Goal: Information Seeking & Learning: Compare options

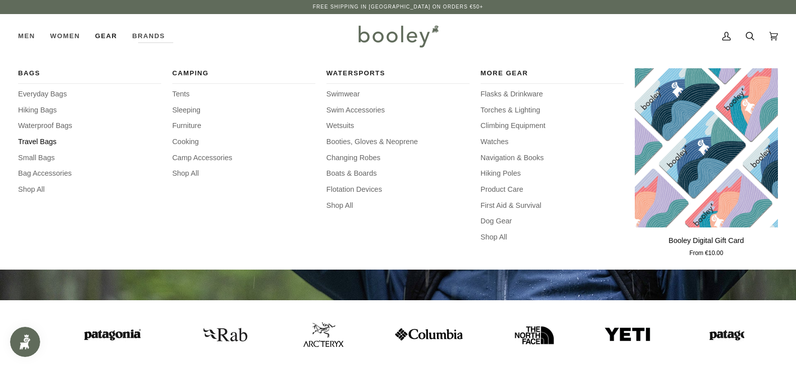
click at [44, 138] on span "Travel Bags" at bounding box center [89, 142] width 143 height 11
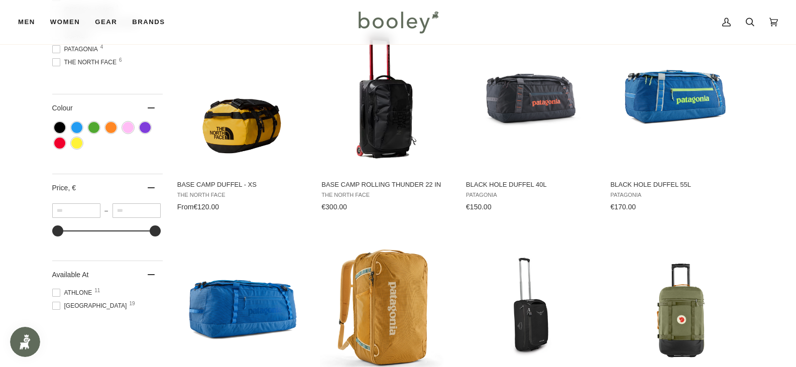
scroll to position [402, 0]
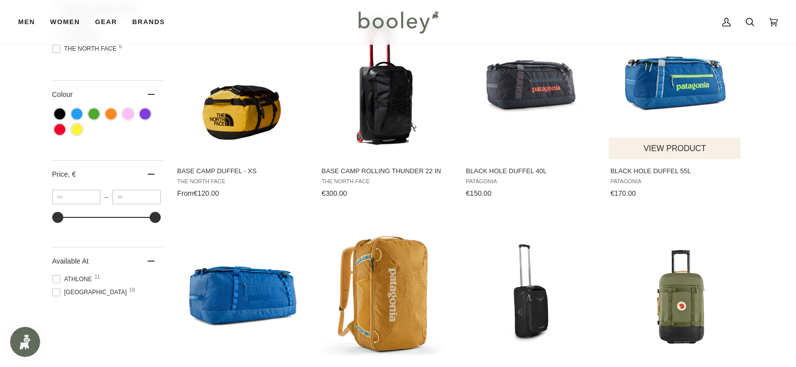
click at [690, 78] on img "Black Hole Duffel 55L" at bounding box center [675, 83] width 133 height 133
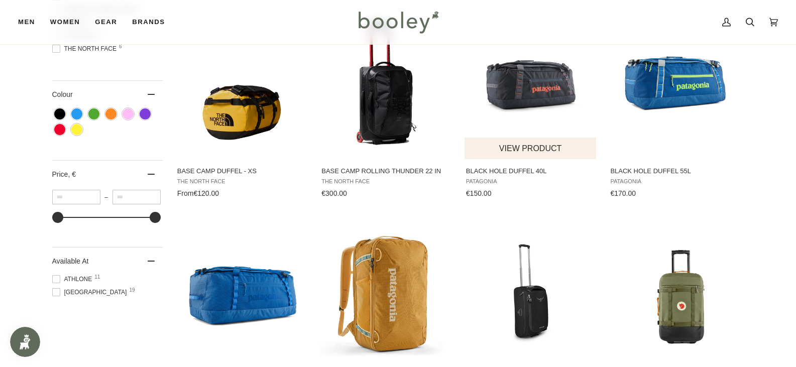
click at [529, 98] on img "Black Hole Duffel 40L" at bounding box center [531, 83] width 133 height 133
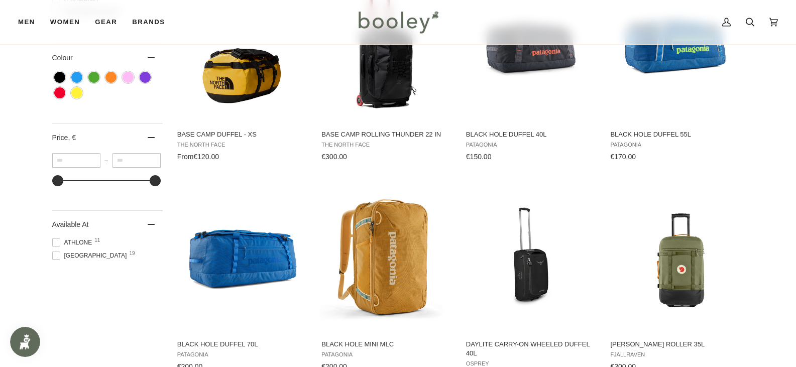
scroll to position [502, 0]
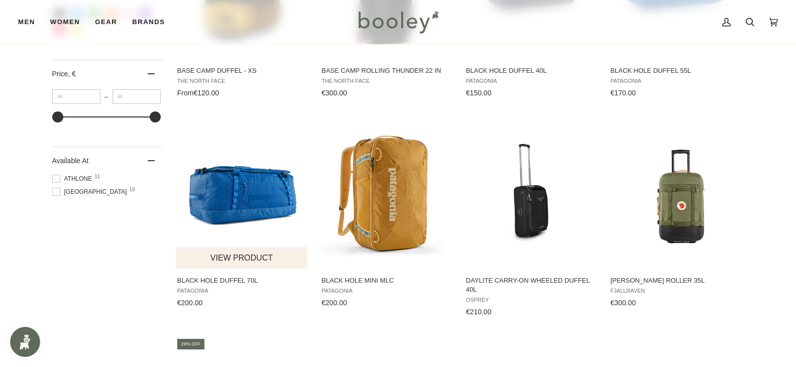
click at [253, 199] on img "Black Hole Duffel 70L" at bounding box center [242, 193] width 133 height 133
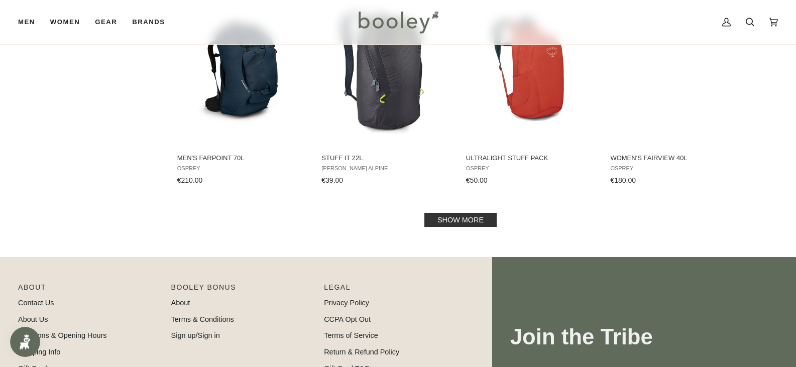
scroll to position [1055, 0]
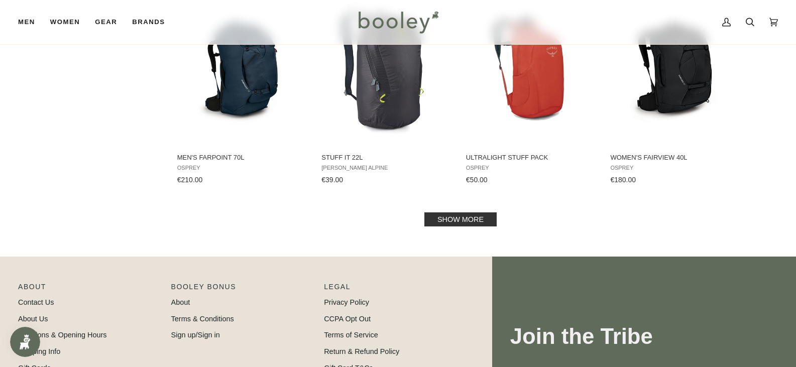
click at [462, 215] on link "Show more" at bounding box center [461, 220] width 72 height 14
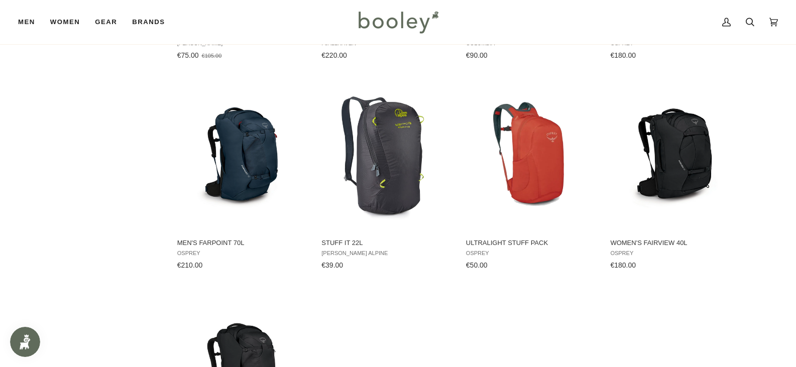
scroll to position [955, 0]
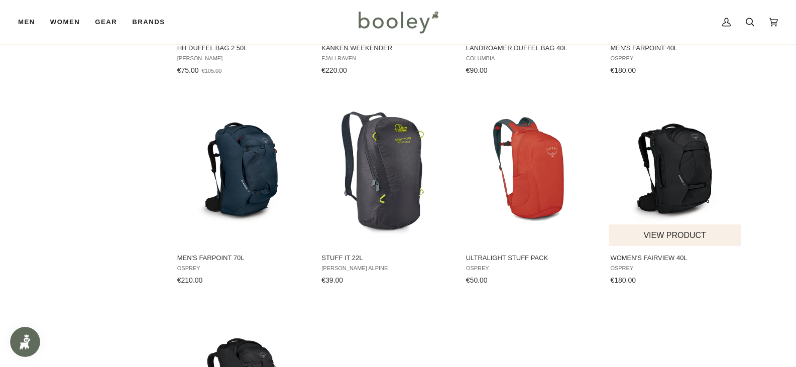
click at [711, 151] on img "Women's Fairview 40L" at bounding box center [675, 171] width 133 height 133
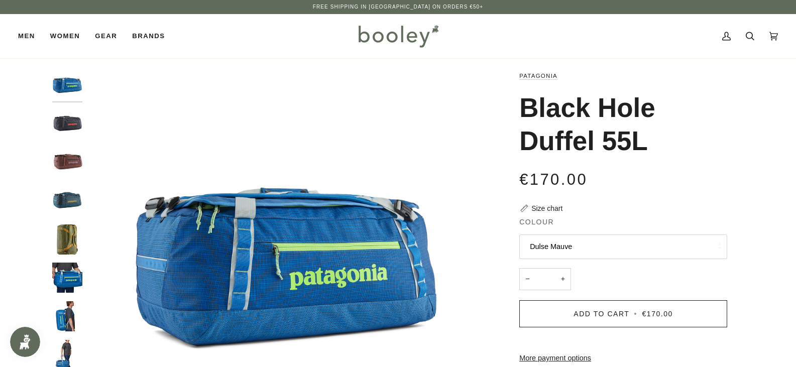
click at [70, 166] on img "Patagonia Black Hole Duffel 55L Dulse Mauve - Booley Galway" at bounding box center [67, 162] width 30 height 30
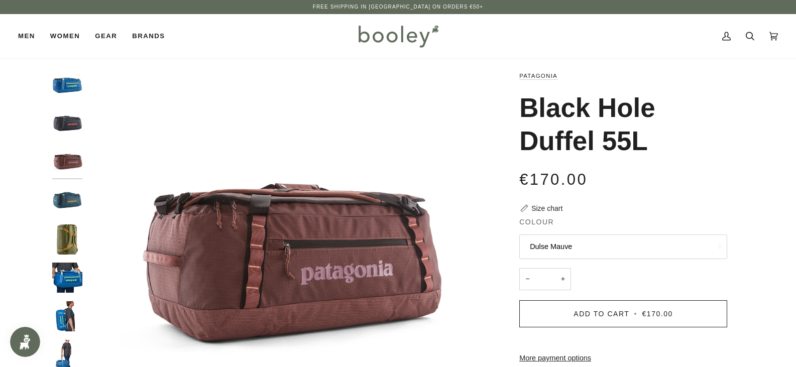
click at [68, 276] on img "Patagonia Black Hole Duffel 55L Vessel Blue - Booley Galway" at bounding box center [67, 278] width 30 height 30
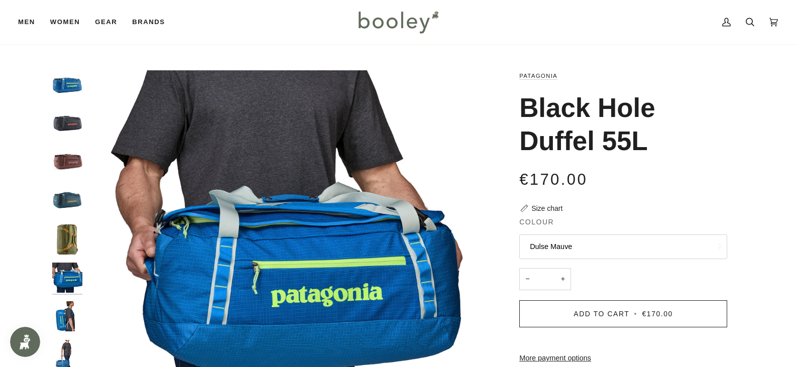
scroll to position [50, 0]
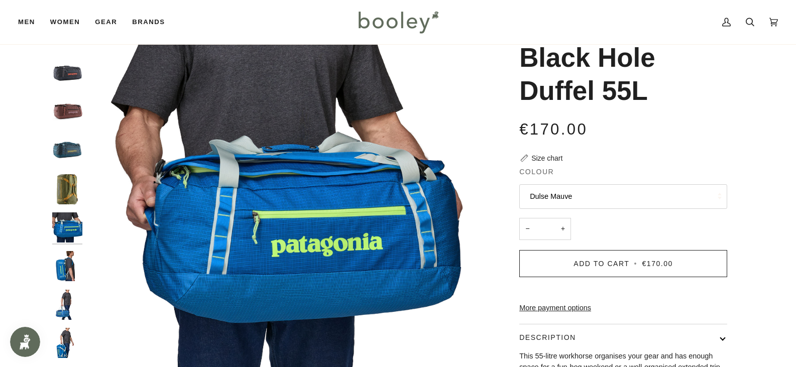
click at [57, 268] on img "Patagonia Black Hole Duffel 55L Vessel Blue - Booley Galway" at bounding box center [67, 266] width 30 height 30
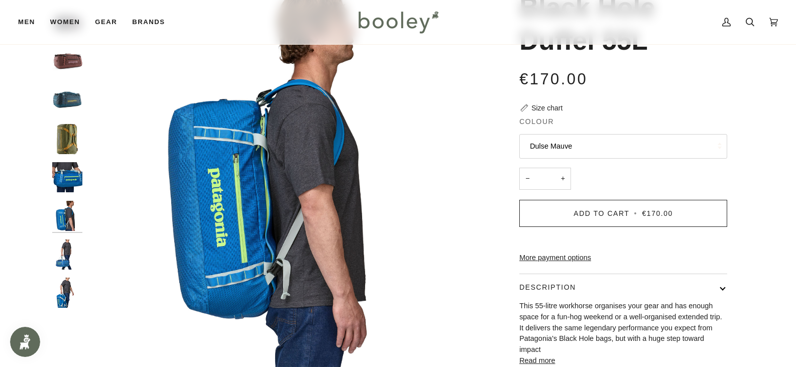
scroll to position [151, 0]
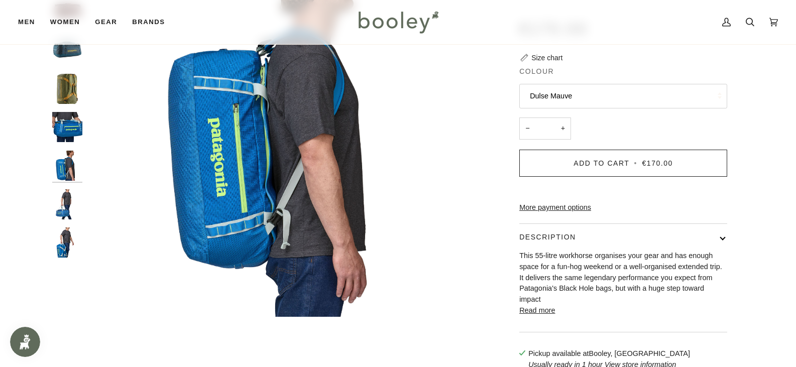
click at [71, 238] on img "Patagonia Black Hole Duffel 55L Vessel Blue - Booley Galway" at bounding box center [67, 243] width 30 height 30
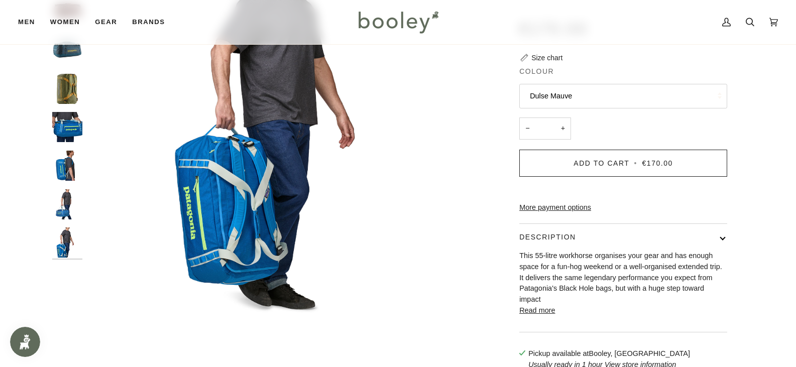
click at [65, 198] on img "Patagonia Black Hole Duffel 55L Vessel Blue - Booley Galway" at bounding box center [67, 204] width 30 height 30
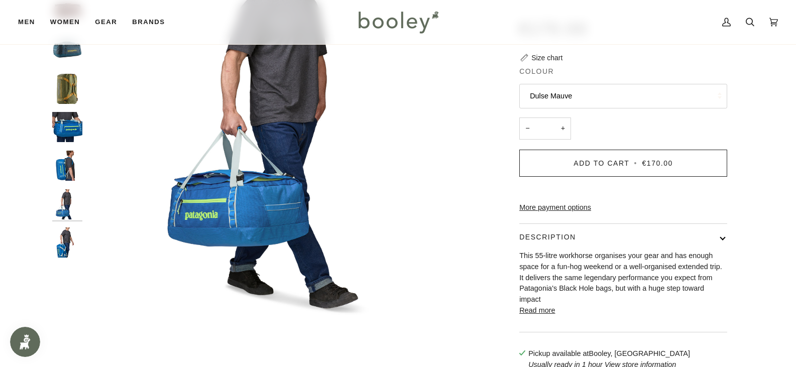
click at [66, 166] on img "Patagonia Black Hole Duffel 55L Vessel Blue - Booley Galway" at bounding box center [67, 166] width 30 height 30
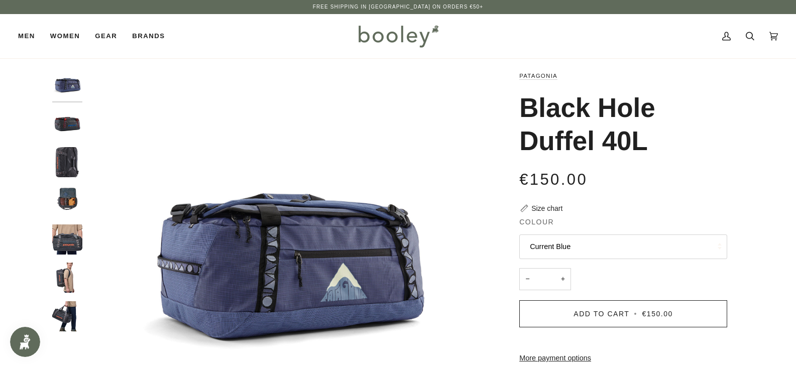
click at [64, 161] on img "Patagonia Black Hole Duffel 40L Smolder Blue - Booley Galway" at bounding box center [67, 162] width 30 height 30
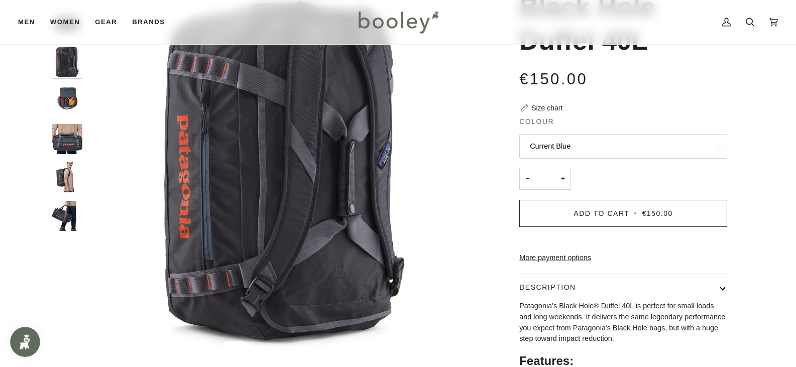
scroll to position [50, 0]
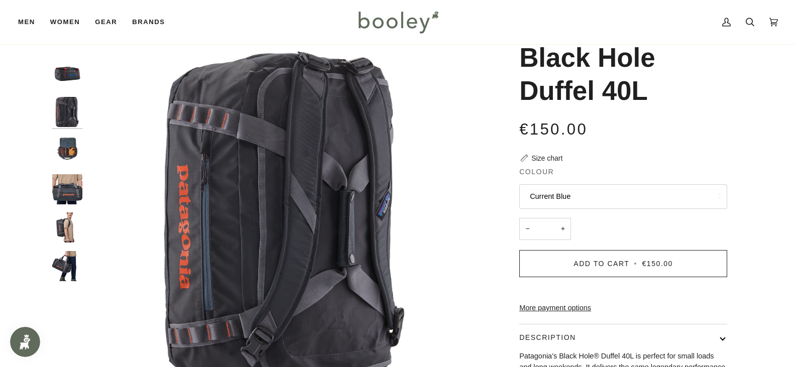
click at [58, 225] on img "Patagonia Black Hole Duffel 40L Smolder Blue - Booley Galway" at bounding box center [67, 228] width 30 height 30
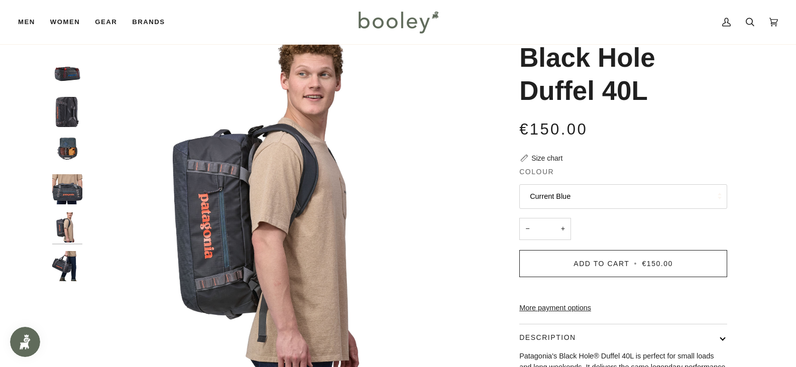
click at [66, 262] on img "Patagonia Black Hole Duffel 40L Smolder Blue - Booley Galway" at bounding box center [67, 266] width 30 height 30
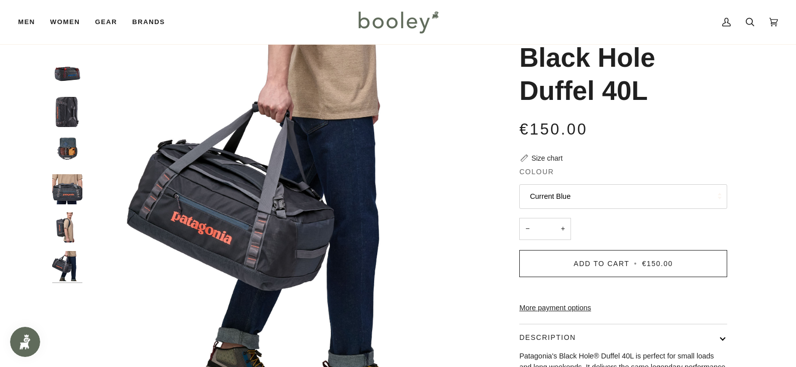
click at [59, 142] on img "Patagonia Black Hole Duffel 40L Smolder Blue - Booley Galway" at bounding box center [67, 151] width 30 height 30
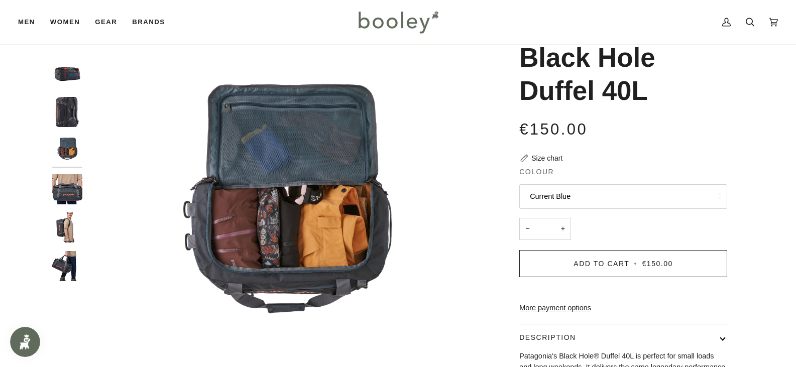
click at [71, 117] on img "Patagonia Black Hole Duffel 40L Smolder Blue - Booley Galway" at bounding box center [67, 112] width 30 height 30
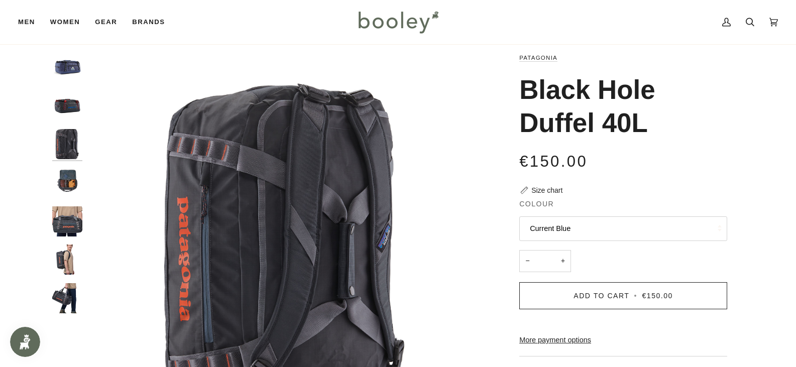
scroll to position [0, 0]
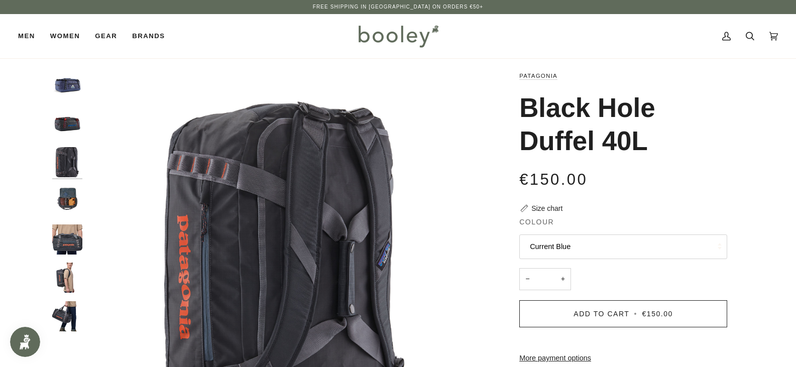
click at [66, 91] on img "Patagonia Black Hole Duffel 40L Current Blue - Booley Galway" at bounding box center [67, 85] width 30 height 30
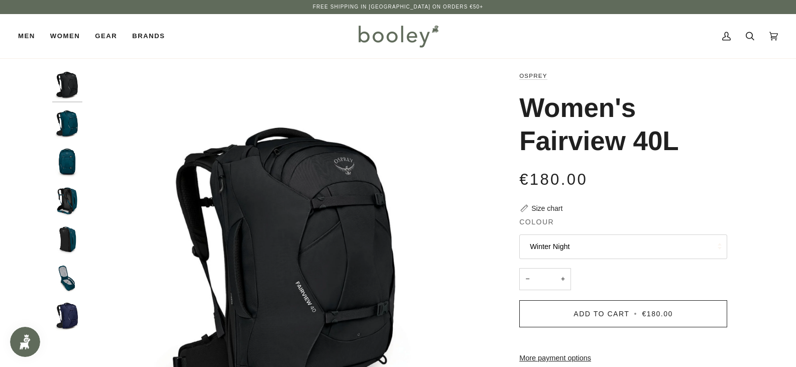
click at [64, 121] on img "Osprey Women's Fairview 40L Night Jungle Blue - Booley Galway" at bounding box center [67, 124] width 30 height 30
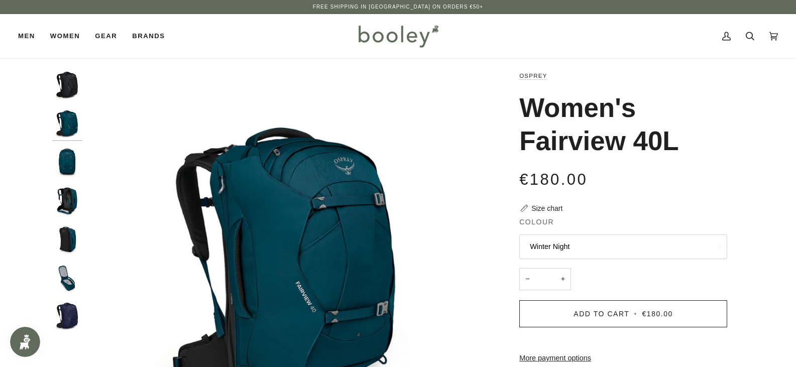
click at [68, 162] on img "Osprey Women's Fairview 40L Night Jungle Blue - Booley Galway" at bounding box center [67, 162] width 30 height 30
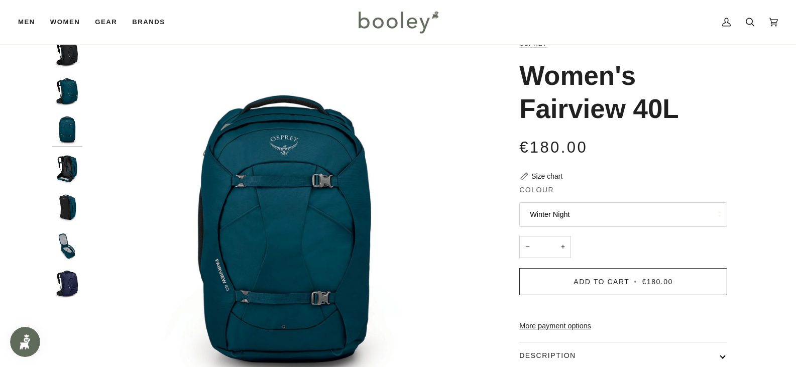
scroll to position [50, 0]
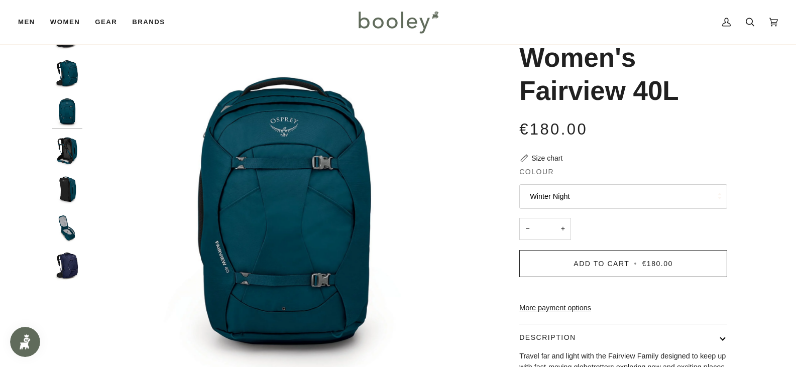
click at [68, 214] on img "Osprey Women's Fairview 40L Night Jungle Blue - Booley Galway" at bounding box center [67, 228] width 30 height 30
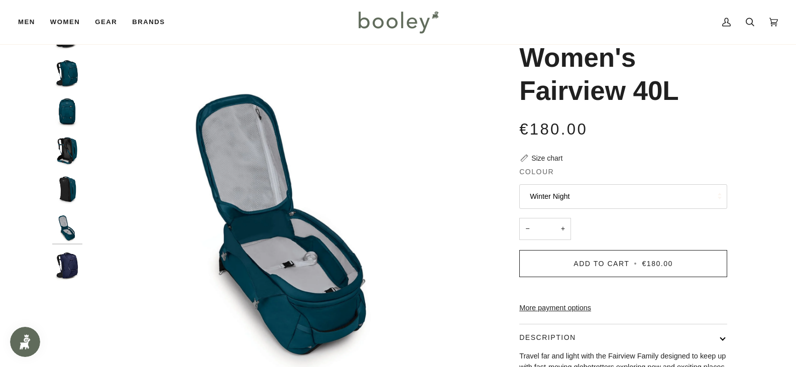
click at [69, 264] on img "Women's Fairview 40L" at bounding box center [67, 266] width 30 height 30
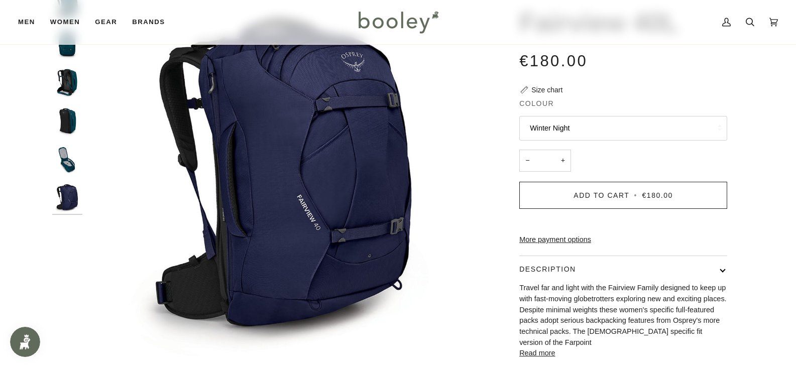
scroll to position [100, 0]
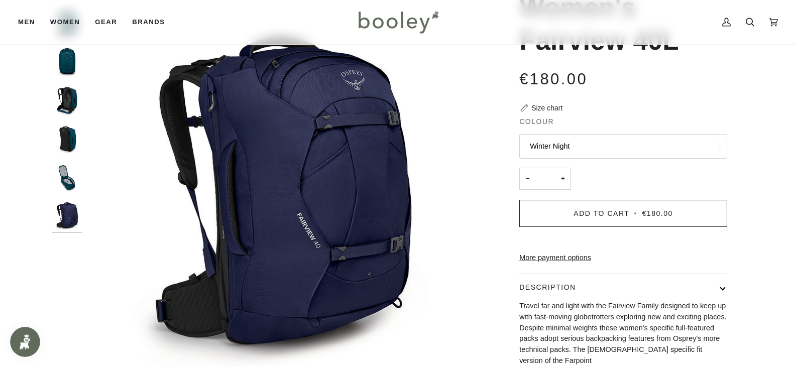
click at [61, 169] on img "Osprey Women's Fairview 40L Night Jungle Blue - Booley Galway" at bounding box center [67, 177] width 30 height 30
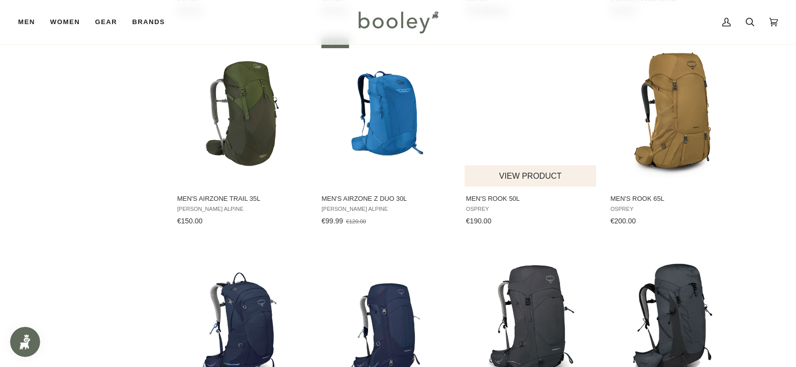
scroll to position [774, 0]
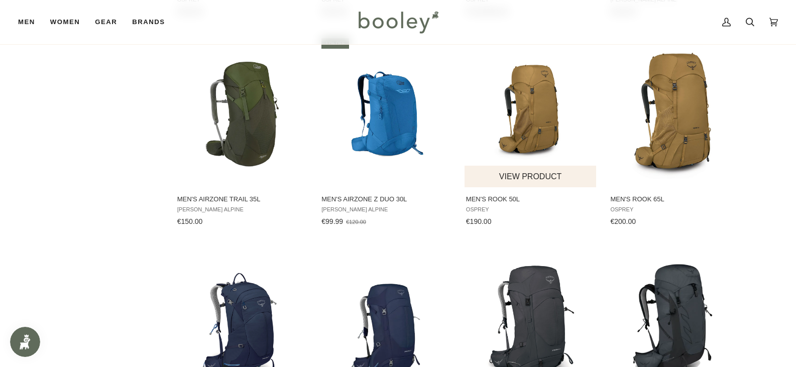
click at [532, 117] on img "Men's Rook 50L" at bounding box center [531, 112] width 133 height 133
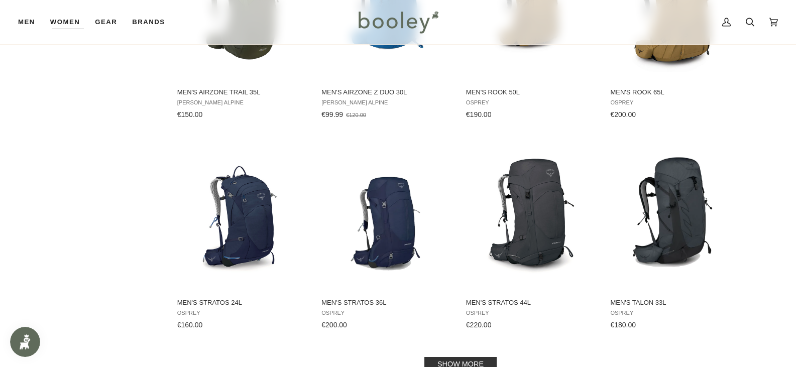
scroll to position [975, 0]
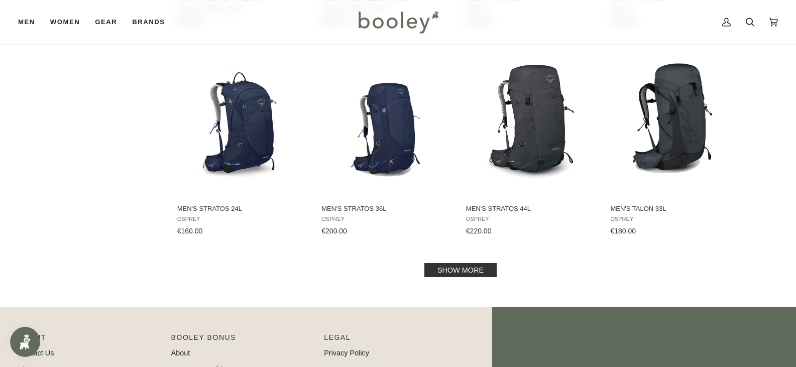
click at [447, 271] on link "Show more" at bounding box center [461, 270] width 72 height 14
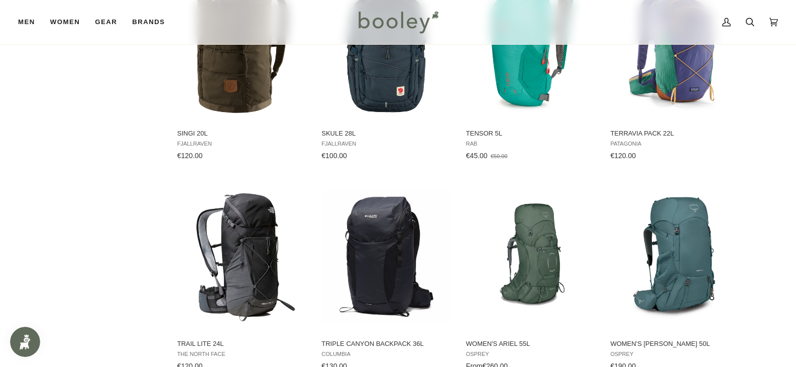
scroll to position [1301, 0]
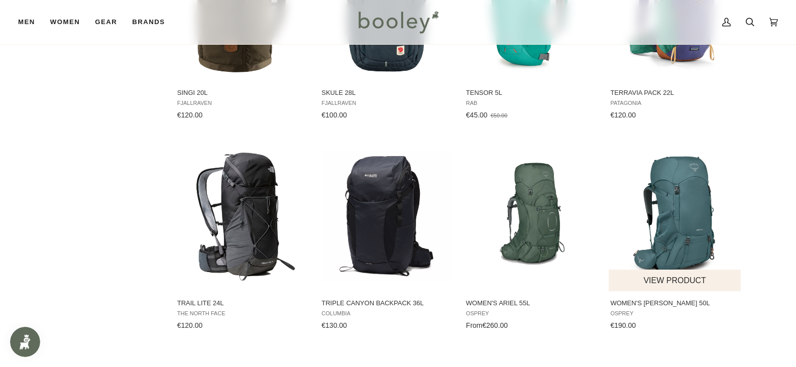
click at [683, 218] on img "Women's Renn 50L" at bounding box center [675, 216] width 133 height 133
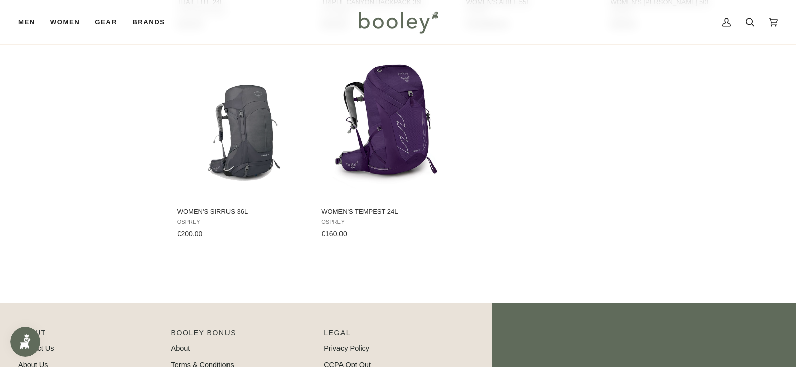
scroll to position [0, 0]
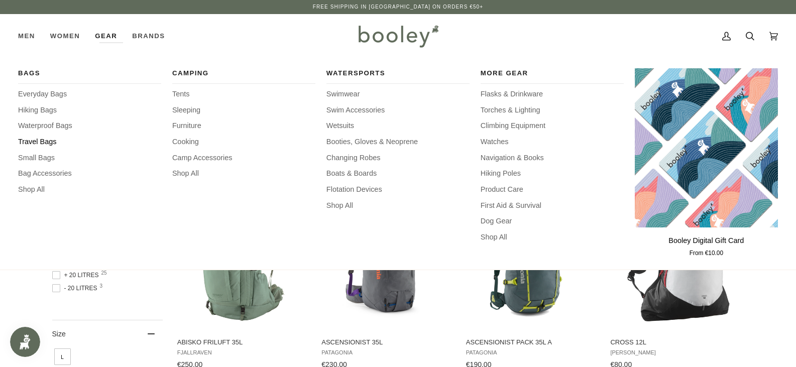
click at [44, 142] on span "Travel Bags" at bounding box center [89, 142] width 143 height 11
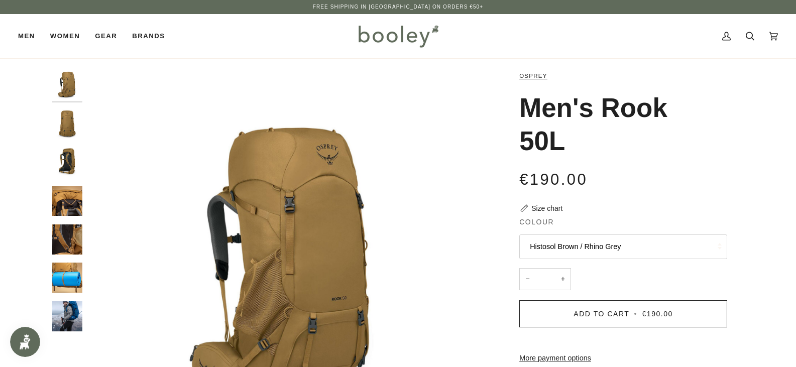
click at [68, 169] on img "Osprey Men's Rook 50L Histosol Brown / Rhino Grey - Booley Galway" at bounding box center [67, 162] width 30 height 30
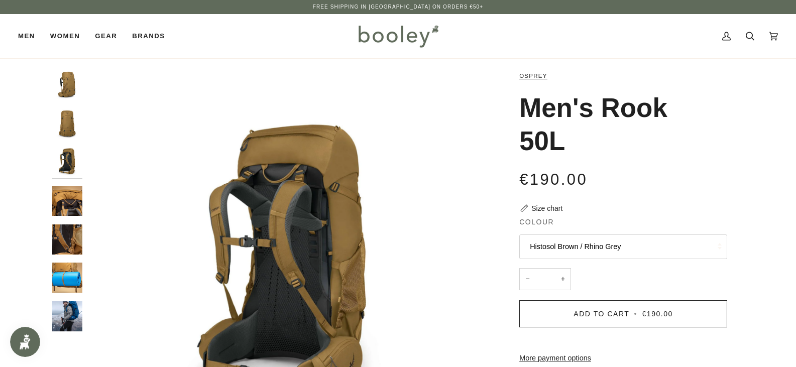
scroll to position [50, 0]
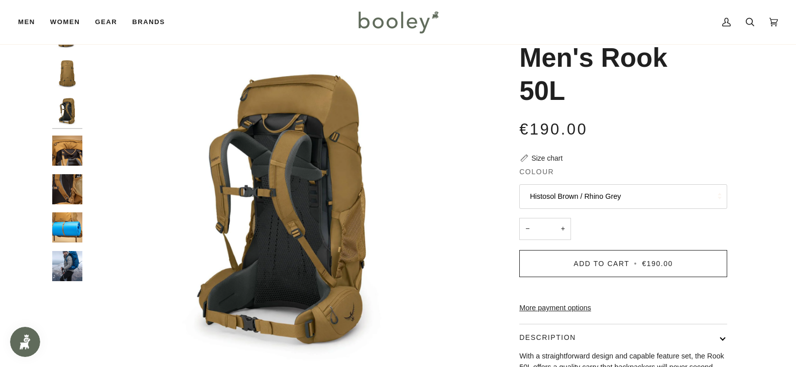
click at [65, 265] on img "Osprey Men's Rook 50L - Booley Galway" at bounding box center [67, 266] width 30 height 30
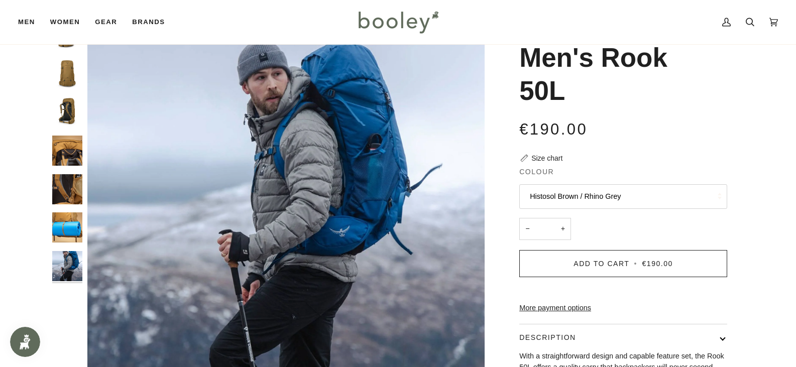
click at [60, 233] on img "Osprey Men's Rook 50L Histosol Brown / Rhino Grey - Booley Galway" at bounding box center [67, 228] width 30 height 30
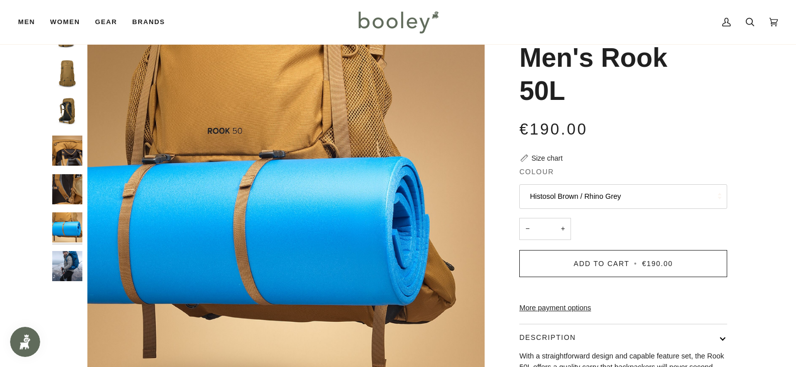
click at [65, 183] on img "Osprey Men's Rook 50L Histosol Brown / Rhino Grey - Booley Galway" at bounding box center [67, 189] width 30 height 30
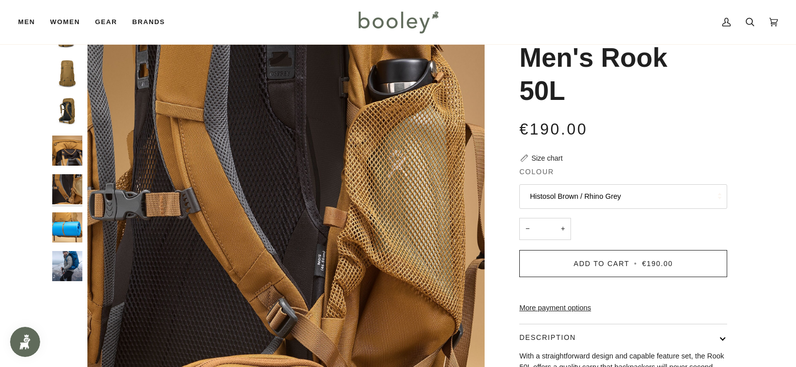
click at [70, 149] on img "Osprey Men's Rook 50L Histosol Brown / Rhino Grey - Booley Galway" at bounding box center [67, 151] width 30 height 30
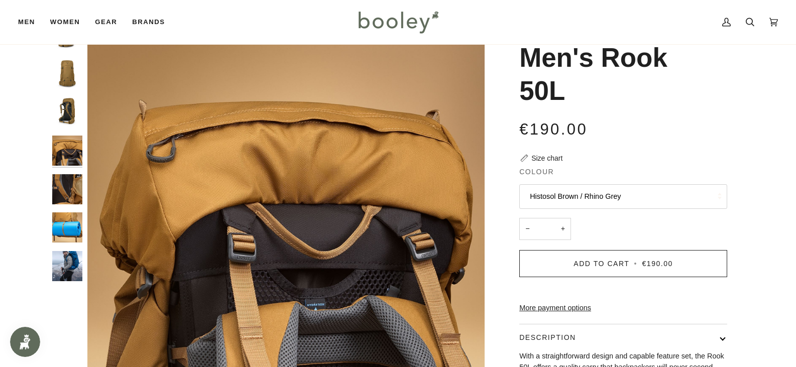
click at [66, 107] on img "Osprey Men's Rook 50L Histosol Brown / Rhino Grey - Booley Galway" at bounding box center [67, 112] width 30 height 30
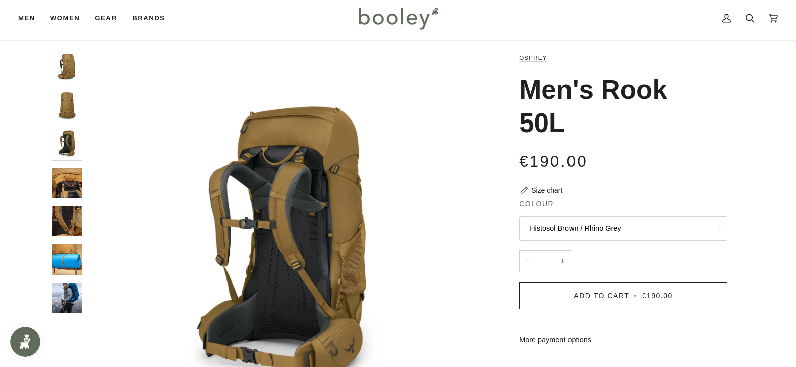
scroll to position [0, 0]
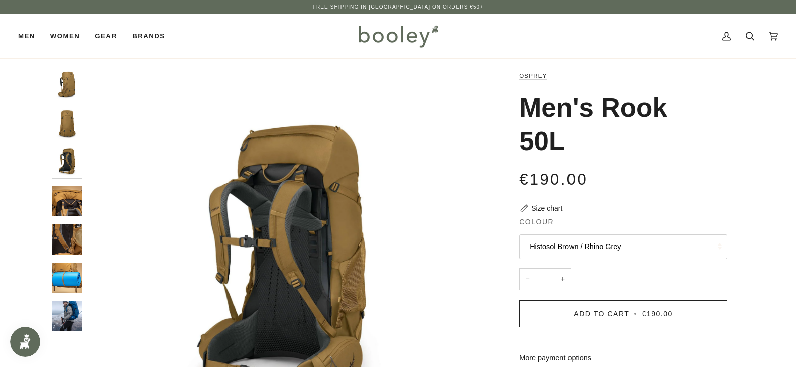
click at [66, 84] on img "Osprey Men's Rook 50L Histosol Brown / Rhino Grey - Booley Galway" at bounding box center [67, 85] width 30 height 30
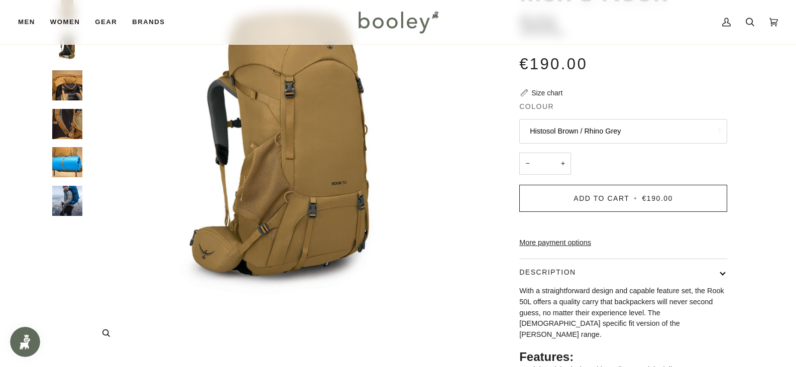
scroll to position [251, 0]
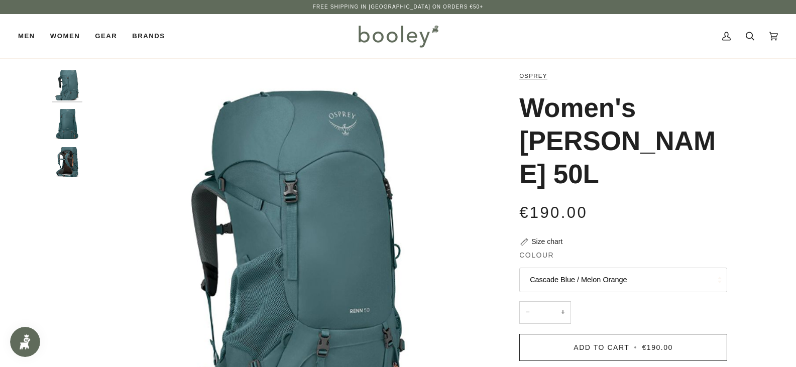
click at [75, 120] on img "Osprey Women's Renn 50L Cascade Blue / Melon Orange - Booley Galway" at bounding box center [67, 124] width 30 height 30
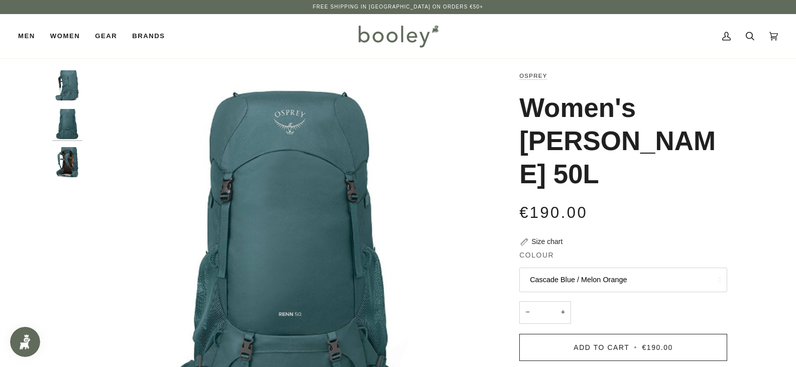
click at [69, 155] on img "Osprey Women's Renn 50L Cascade Blue / Melon Orange - Booley Galway" at bounding box center [67, 162] width 30 height 30
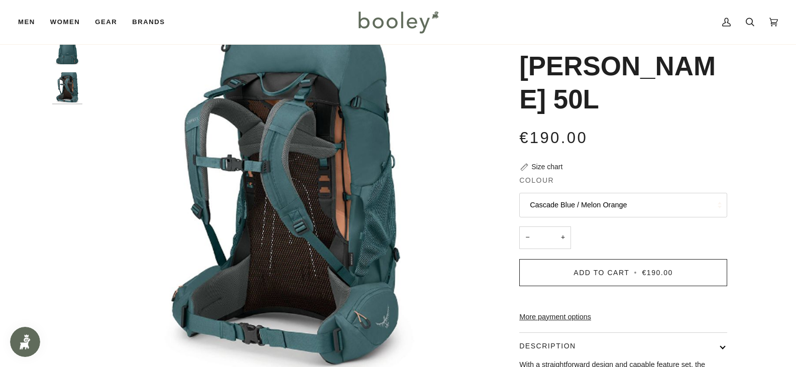
scroll to position [50, 0]
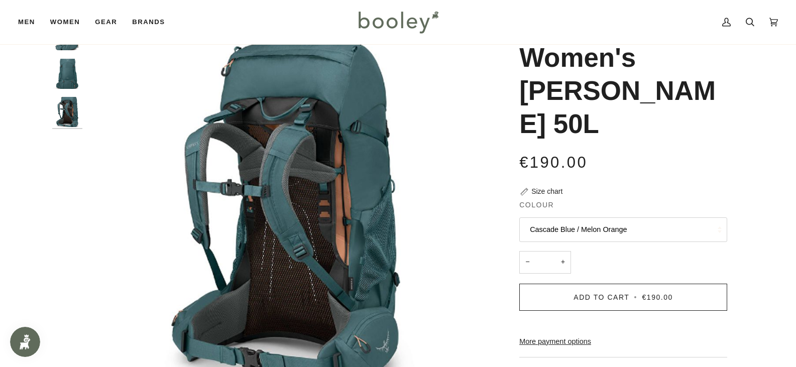
click at [63, 60] on img "Osprey Women's Renn 50L Cascade Blue / Melon Orange - Booley Galway" at bounding box center [67, 74] width 30 height 30
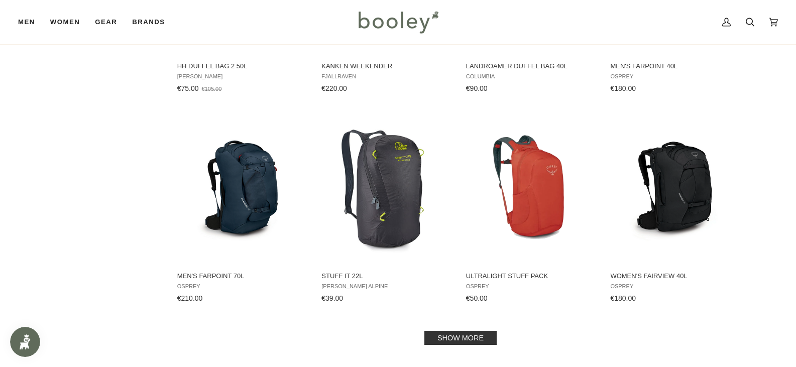
scroll to position [955, 0]
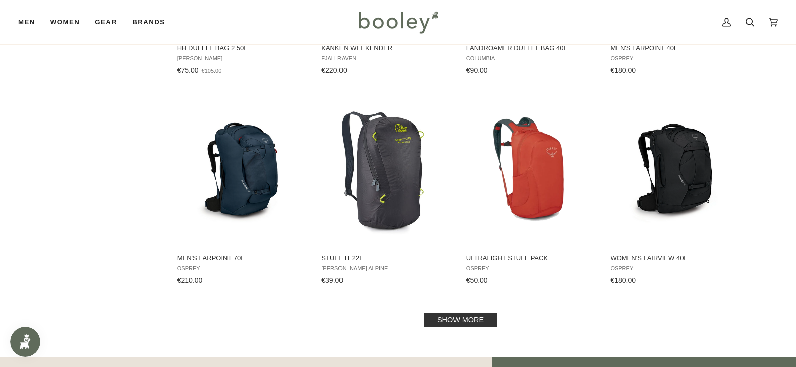
click at [458, 323] on link "Show more" at bounding box center [461, 320] width 72 height 14
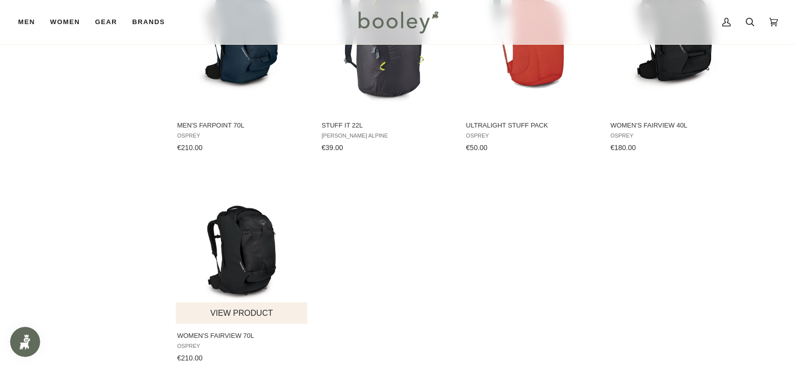
scroll to position [1105, 0]
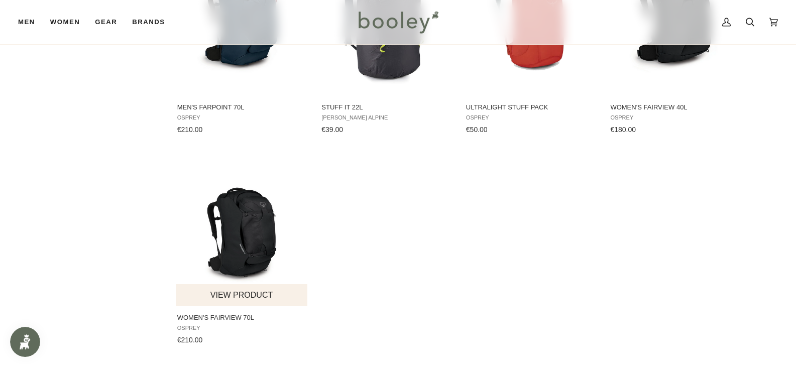
click at [238, 235] on img "Women's Fairview 70L" at bounding box center [242, 230] width 133 height 133
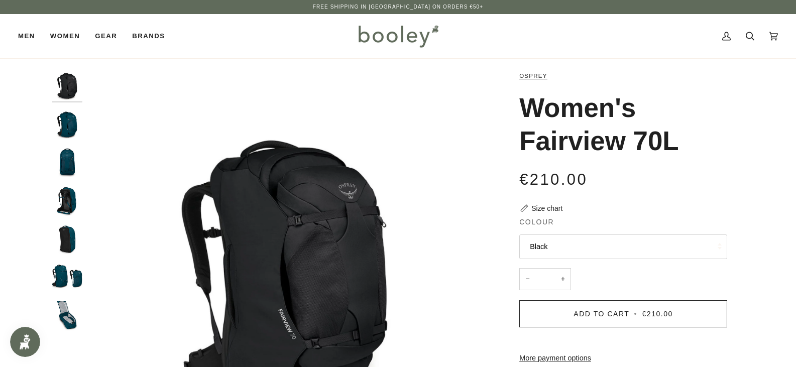
click at [73, 138] on img "Osprey Women's Fairview 70L Night Jungle Blue - Booley Galway" at bounding box center [67, 124] width 30 height 30
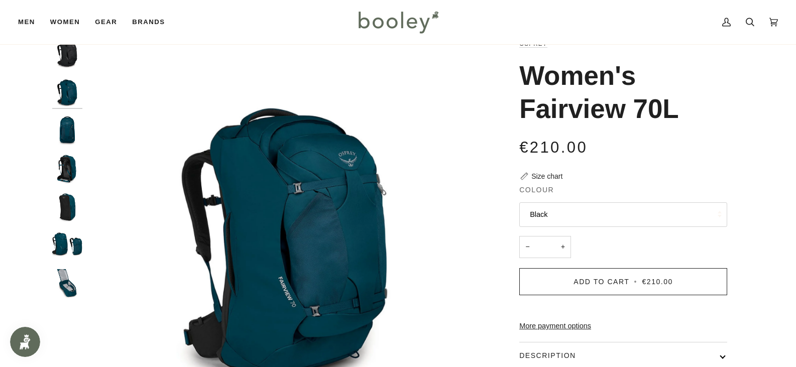
scroll to position [50, 0]
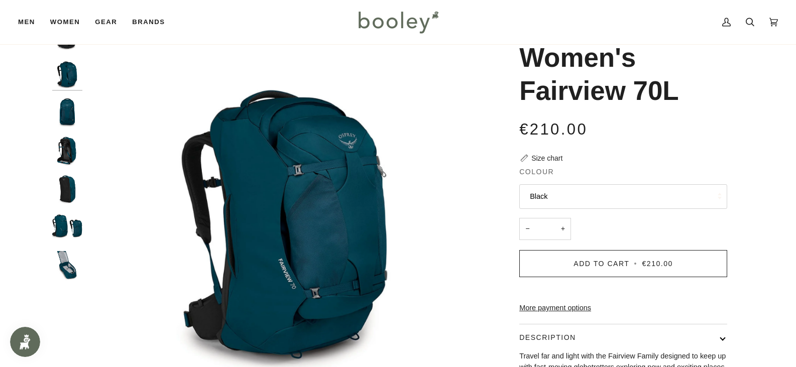
click at [58, 217] on img "Osprey Women's Fairview 70L Night Jungle Blue - Booley Galway" at bounding box center [67, 228] width 30 height 30
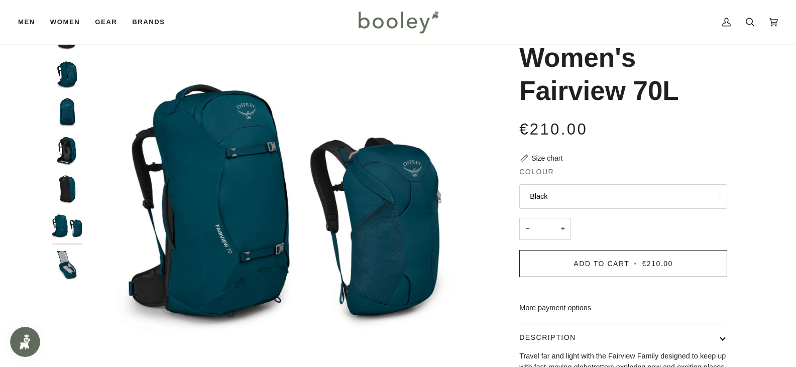
click at [67, 280] on img "Osprey Women's Fairview 70L Night Jungle Blue - Booley Galway" at bounding box center [67, 266] width 30 height 30
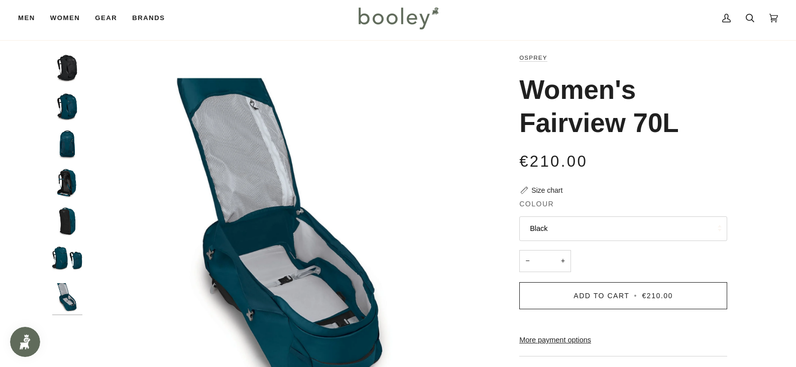
scroll to position [0, 0]
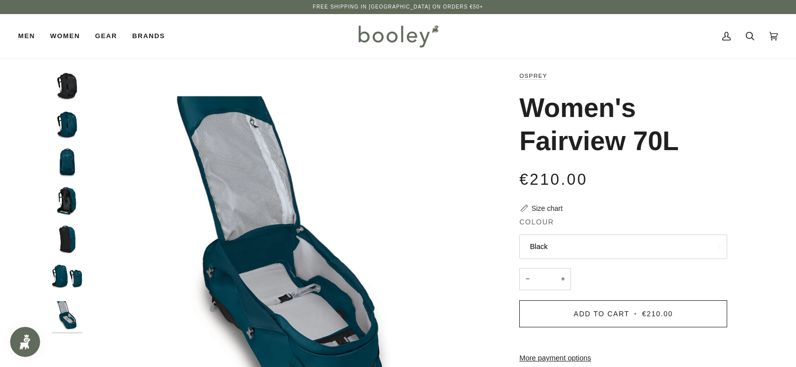
click at [64, 191] on img "Osprey Women's Fairview 70L Night Jungle Blue - Booley Galway" at bounding box center [67, 201] width 30 height 30
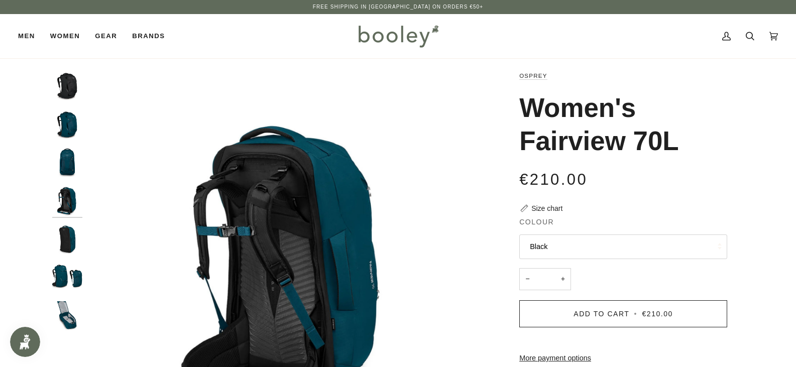
click at [65, 128] on img "Osprey Women's Fairview 70L Night Jungle Blue - Booley Galway" at bounding box center [67, 124] width 30 height 30
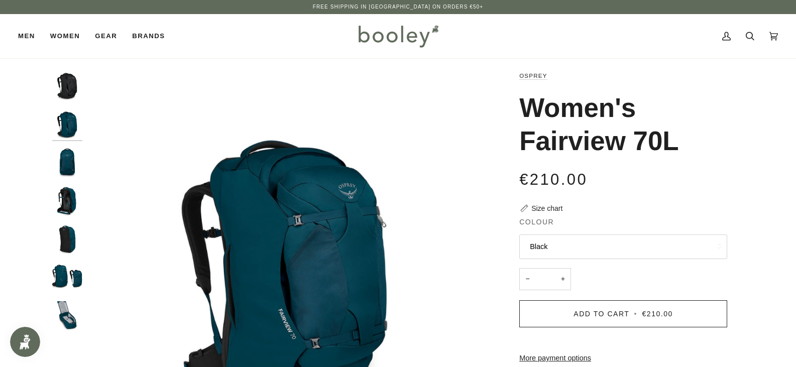
click at [59, 91] on img "Osprey Women's Fairview 70L Black - Booley Galway" at bounding box center [67, 85] width 30 height 30
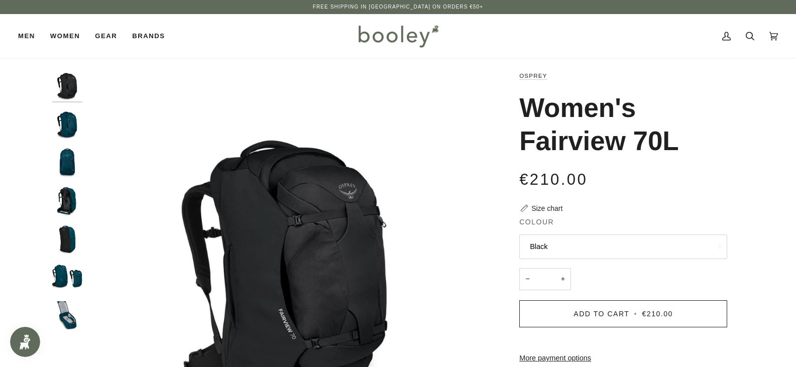
click at [561, 258] on button "Black" at bounding box center [624, 247] width 208 height 25
click at [563, 247] on button "Black" at bounding box center [624, 247] width 208 height 25
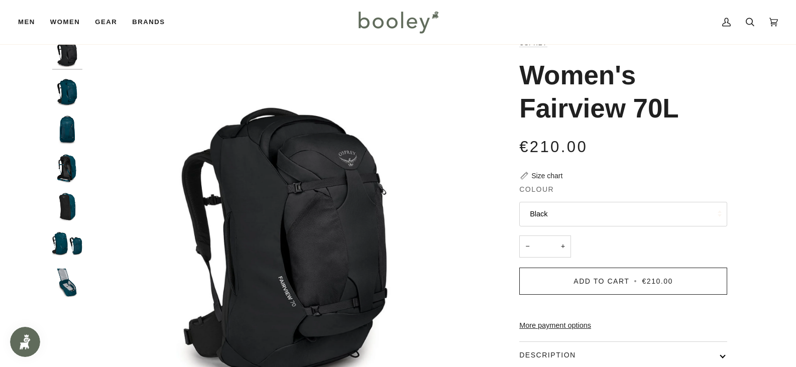
scroll to position [50, 0]
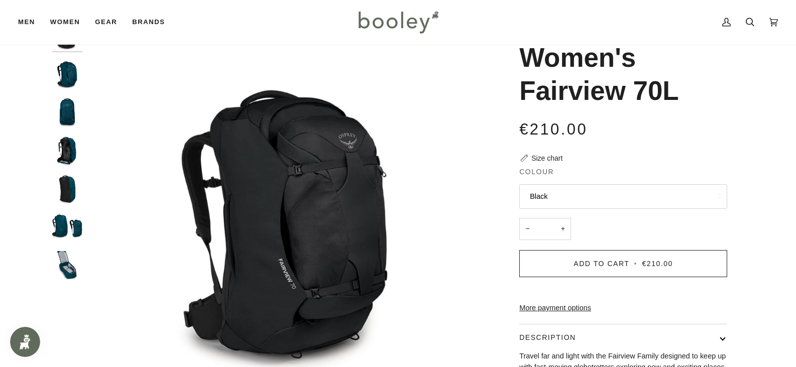
click at [83, 192] on div at bounding box center [69, 155] width 35 height 270
click at [75, 192] on img "Osprey Women's Fairview 70L Night Jungle Blue - Booley Galway" at bounding box center [67, 189] width 30 height 30
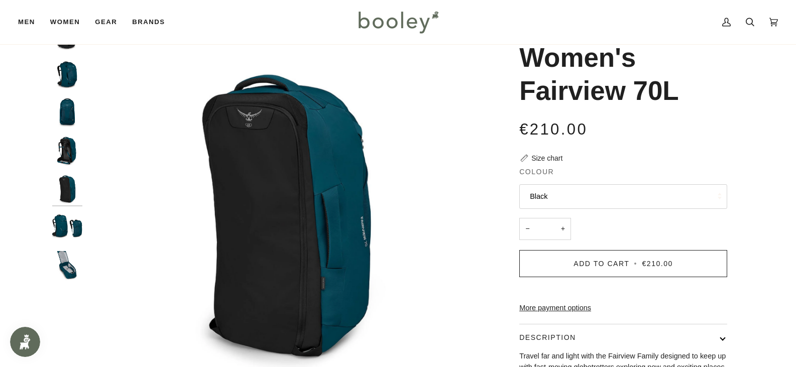
click at [67, 224] on img "Osprey Women's Fairview 70L Night Jungle Blue - Booley Galway" at bounding box center [67, 228] width 30 height 30
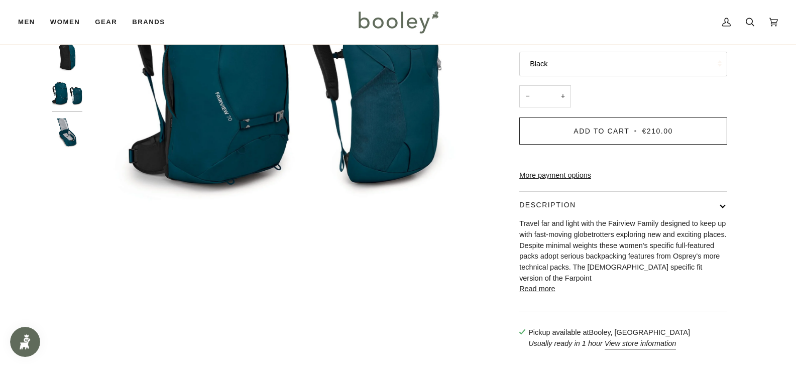
scroll to position [301, 0]
